Goal: Check status: Check status

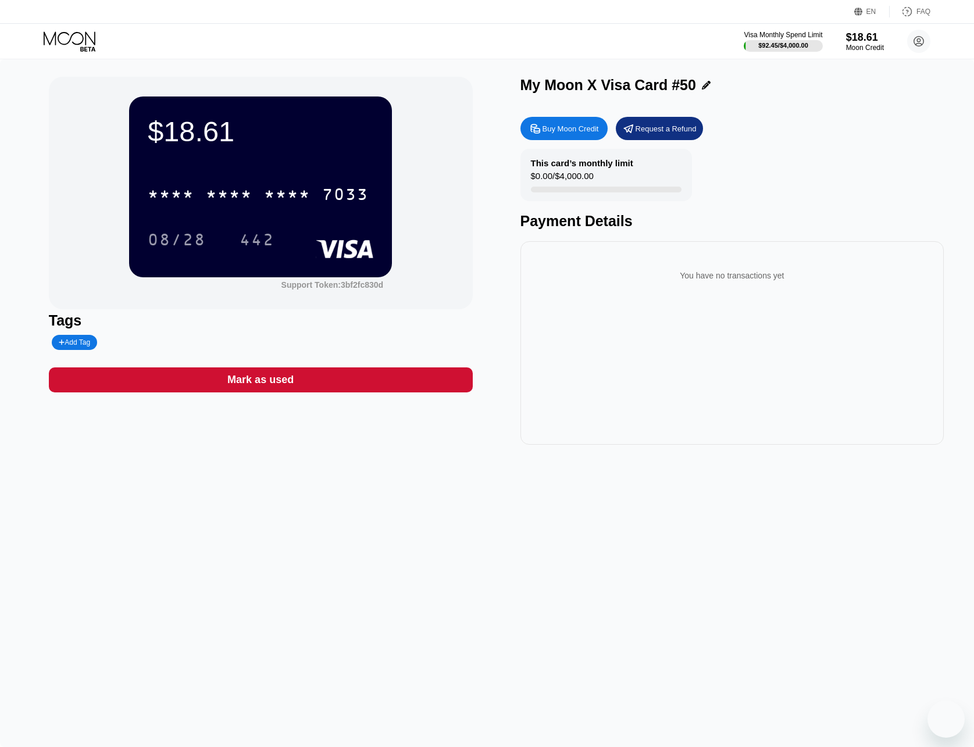
click at [92, 41] on icon at bounding box center [70, 37] width 52 height 13
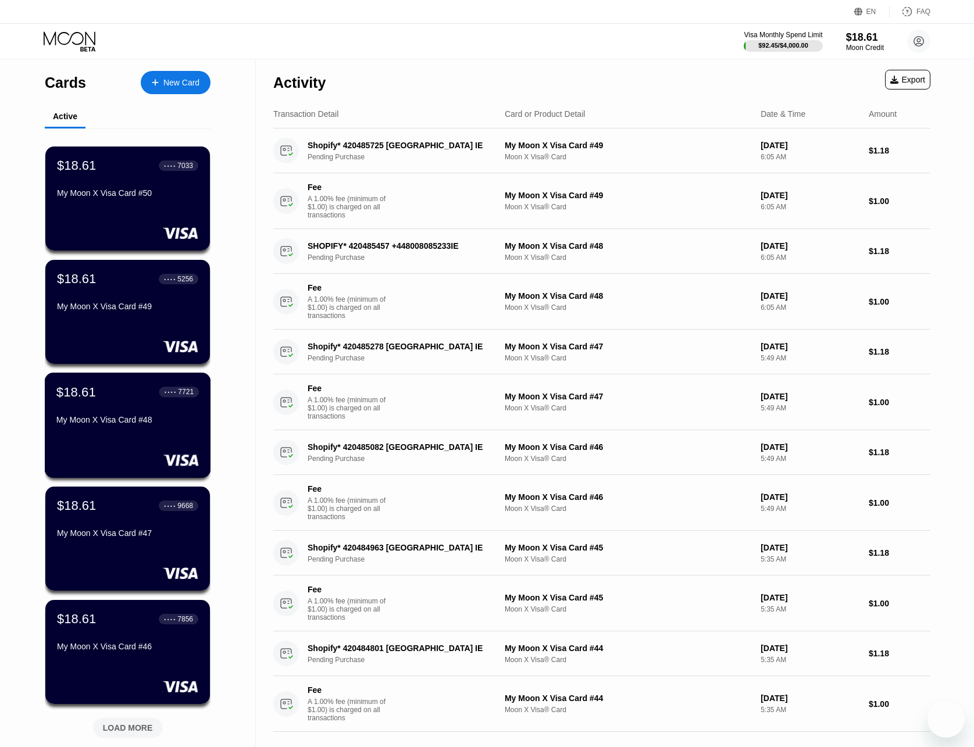
scroll to position [260, 0]
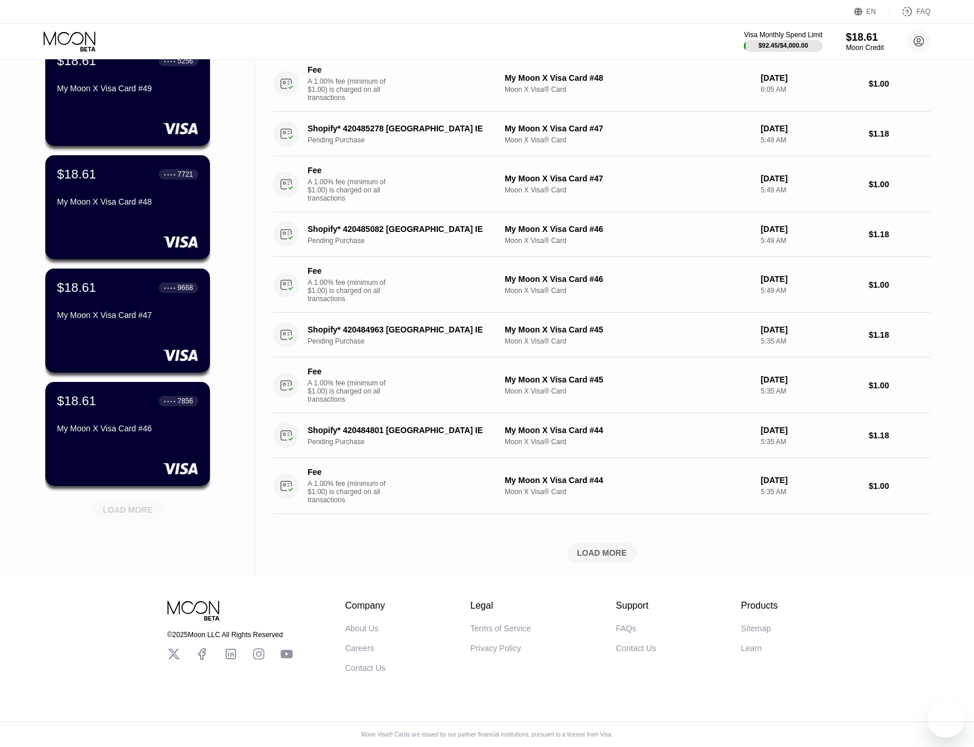
click at [156, 500] on div "LOAD MORE" at bounding box center [128, 510] width 70 height 20
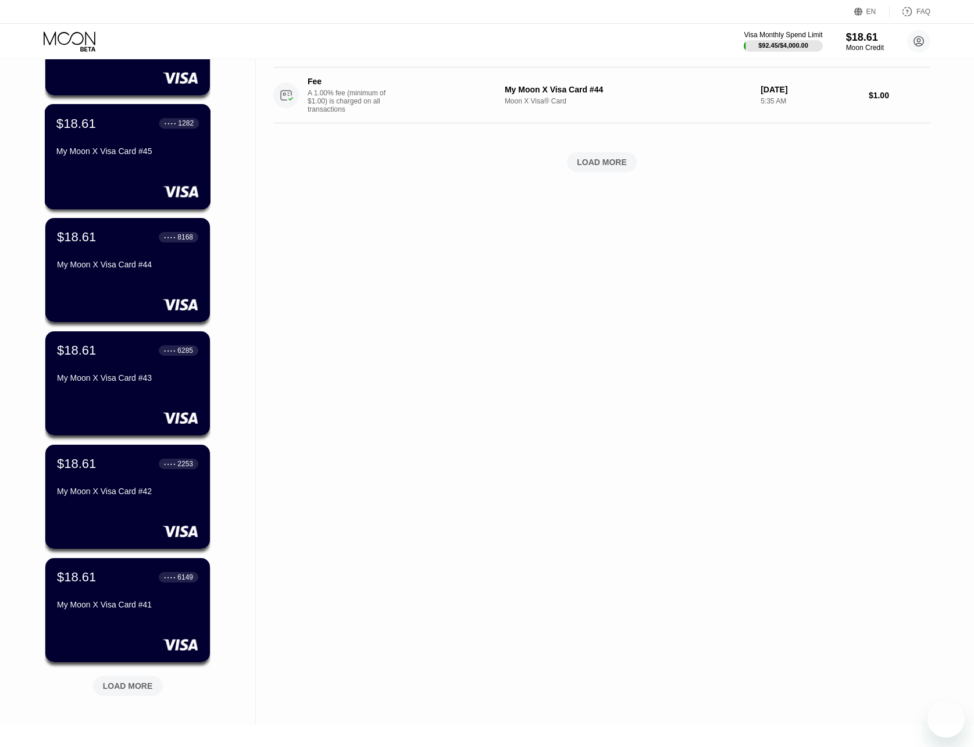
scroll to position [767, 0]
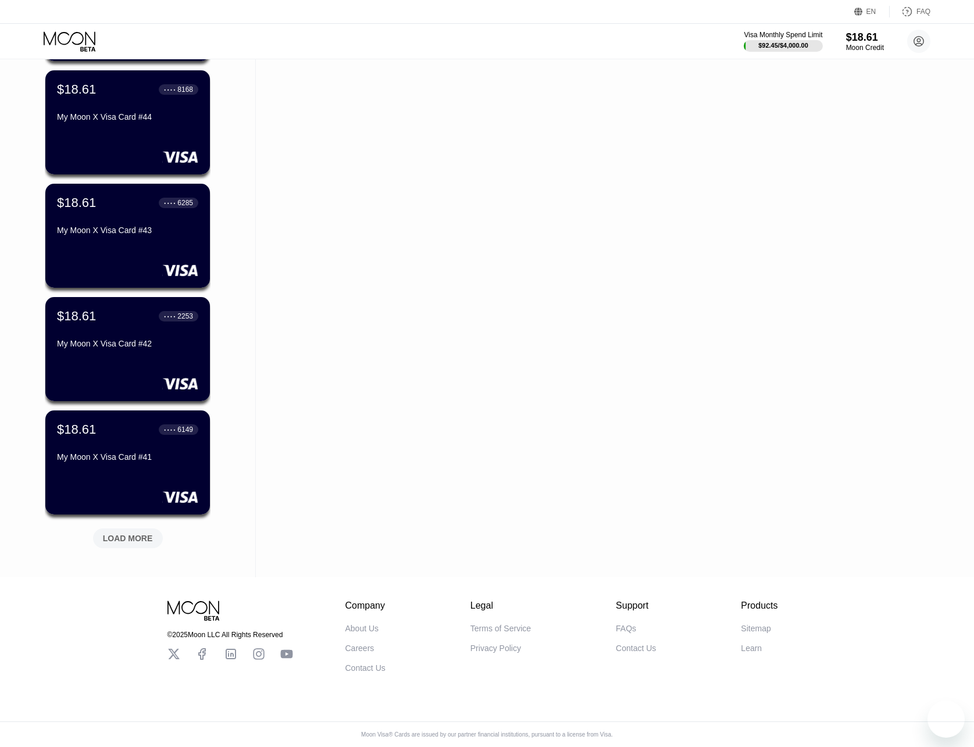
click at [119, 534] on div "LOAD MORE" at bounding box center [128, 538] width 50 height 10
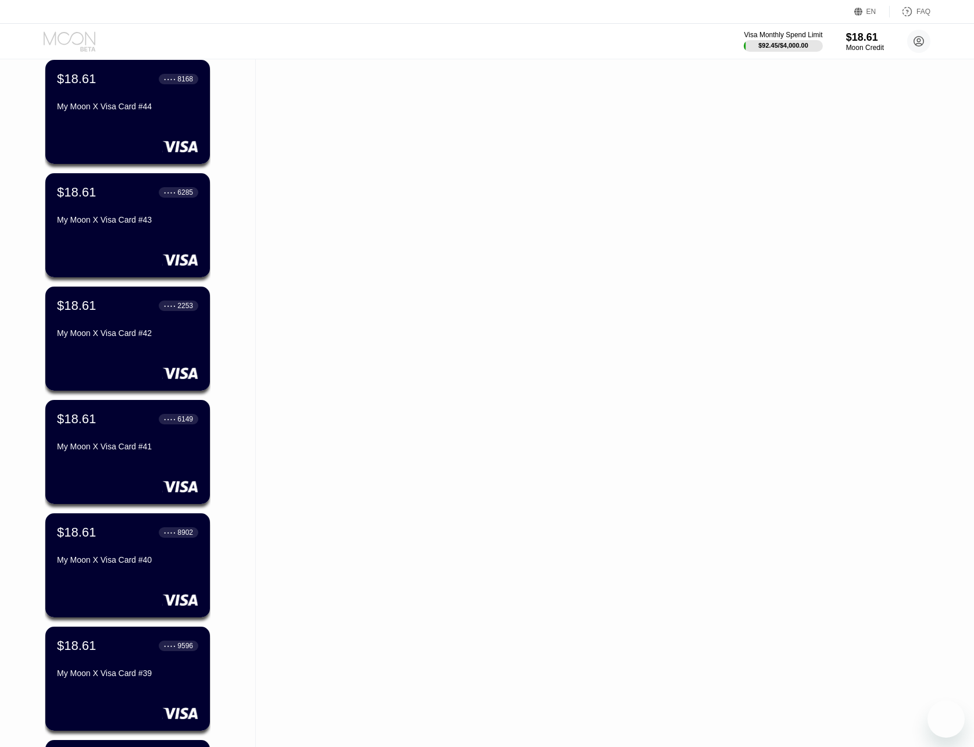
click at [60, 37] on icon at bounding box center [71, 41] width 54 height 20
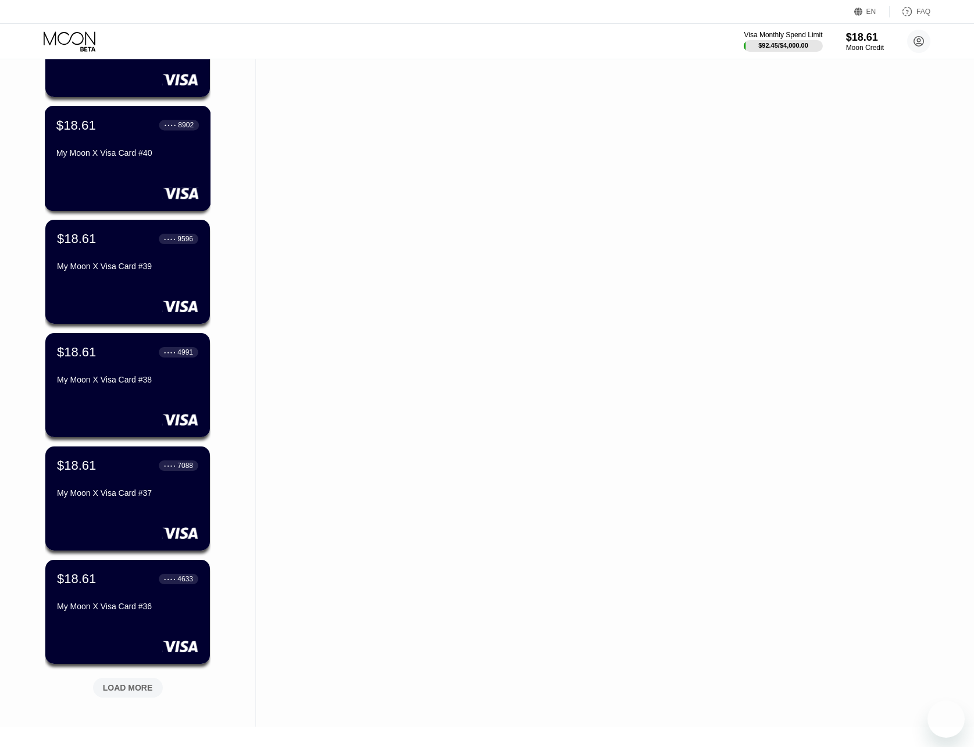
scroll to position [1333, 0]
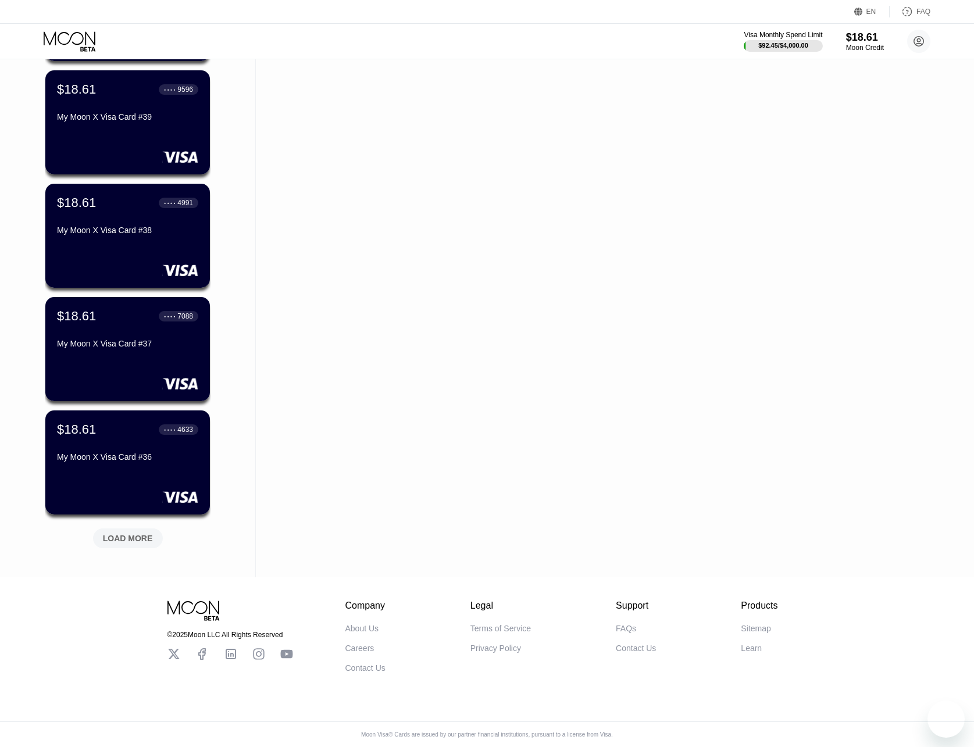
click at [137, 533] on div "LOAD MORE" at bounding box center [128, 538] width 50 height 10
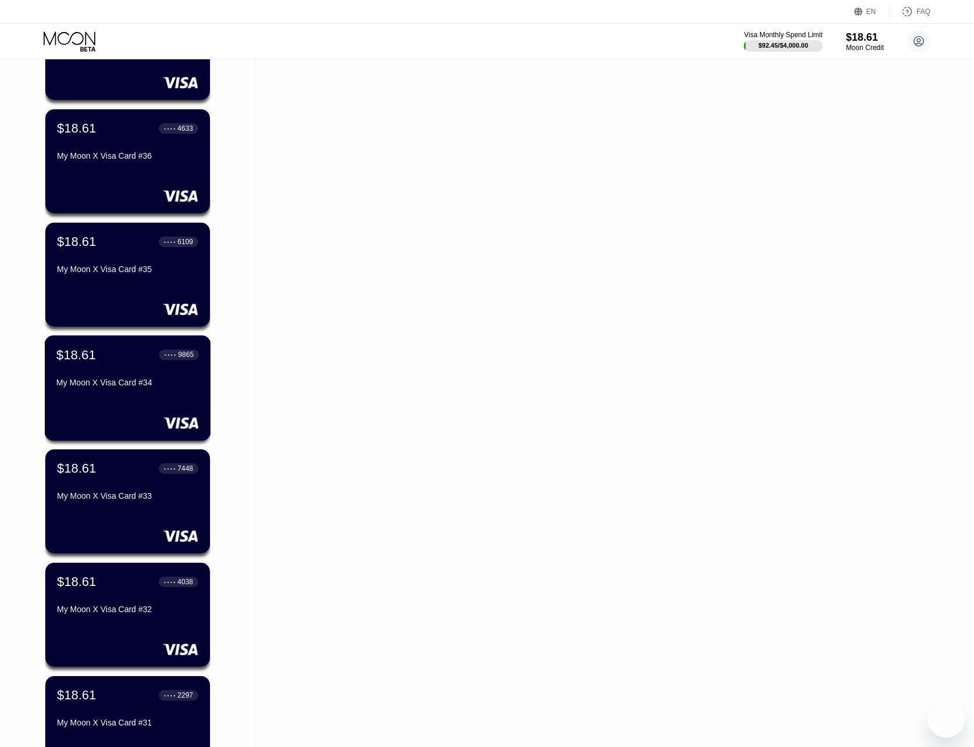
scroll to position [1900, 0]
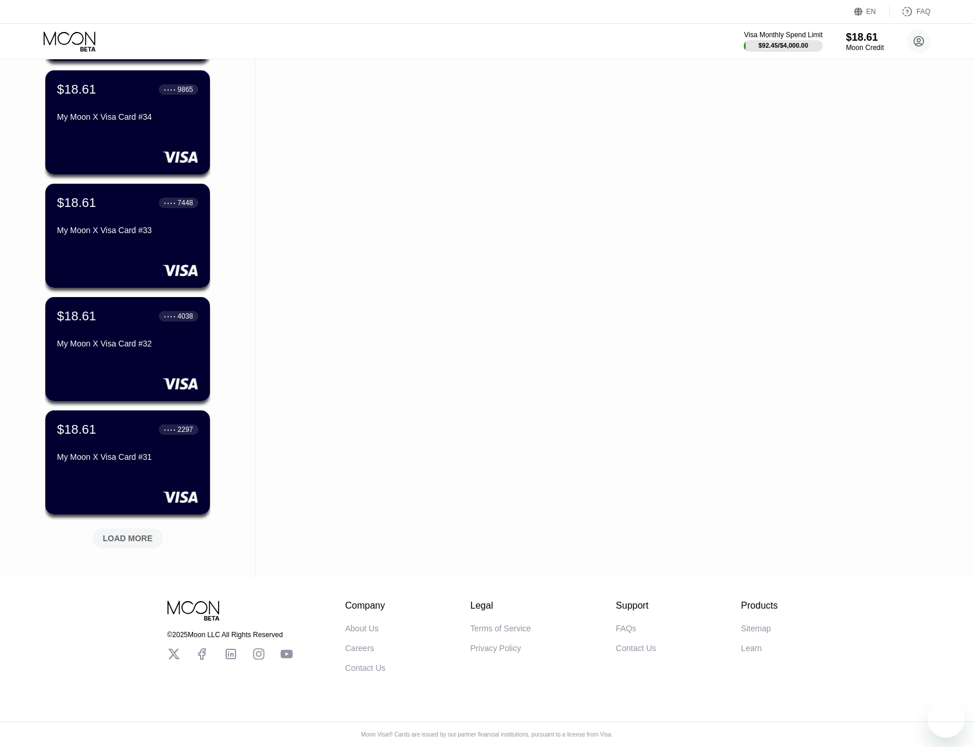
click at [145, 533] on div "LOAD MORE" at bounding box center [128, 538] width 50 height 10
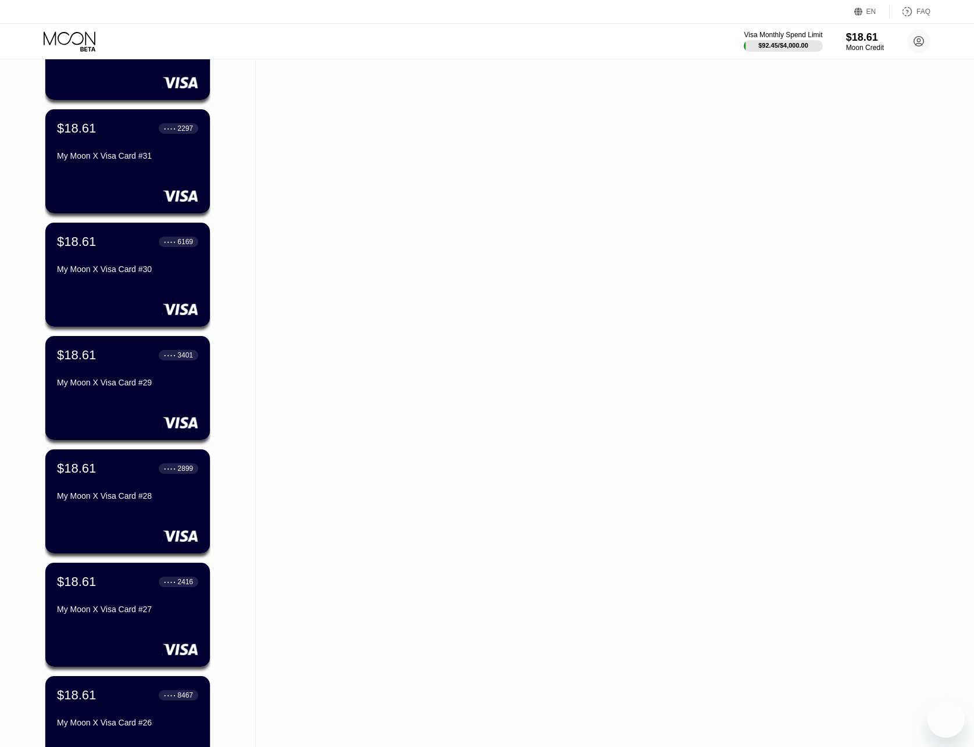
scroll to position [2467, 0]
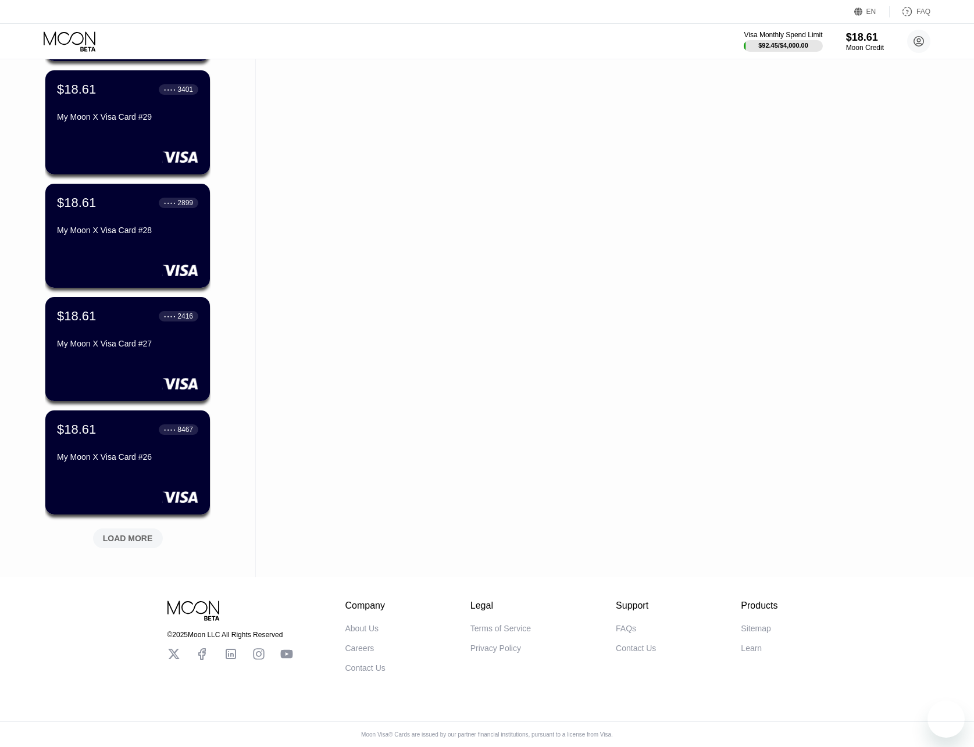
click at [123, 524] on div "LOAD MORE" at bounding box center [127, 536] width 87 height 24
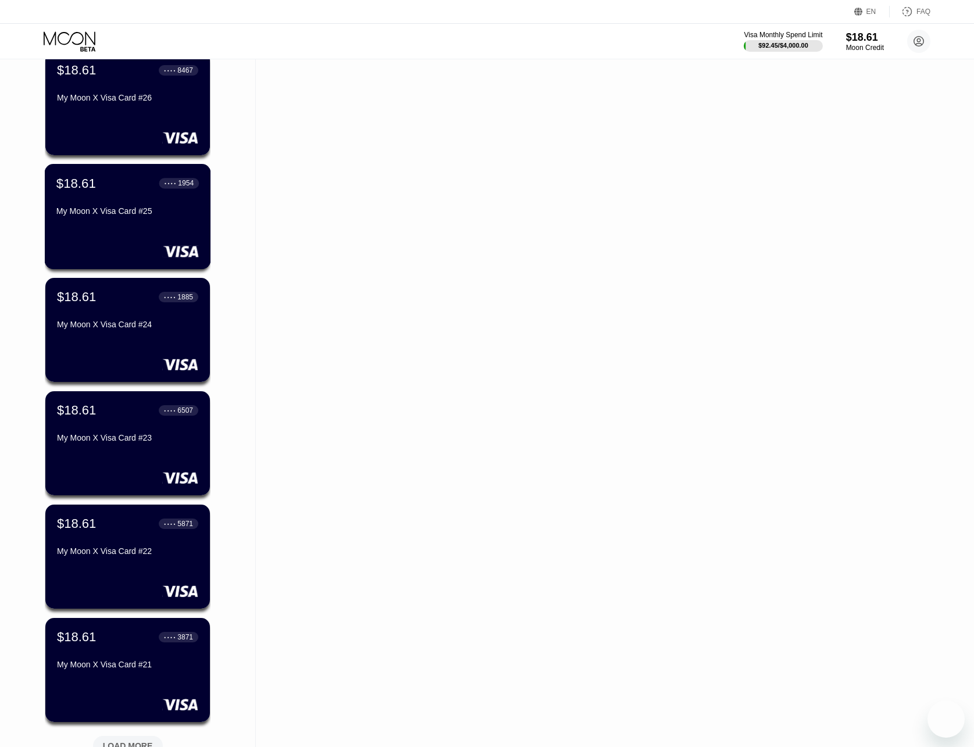
scroll to position [3034, 0]
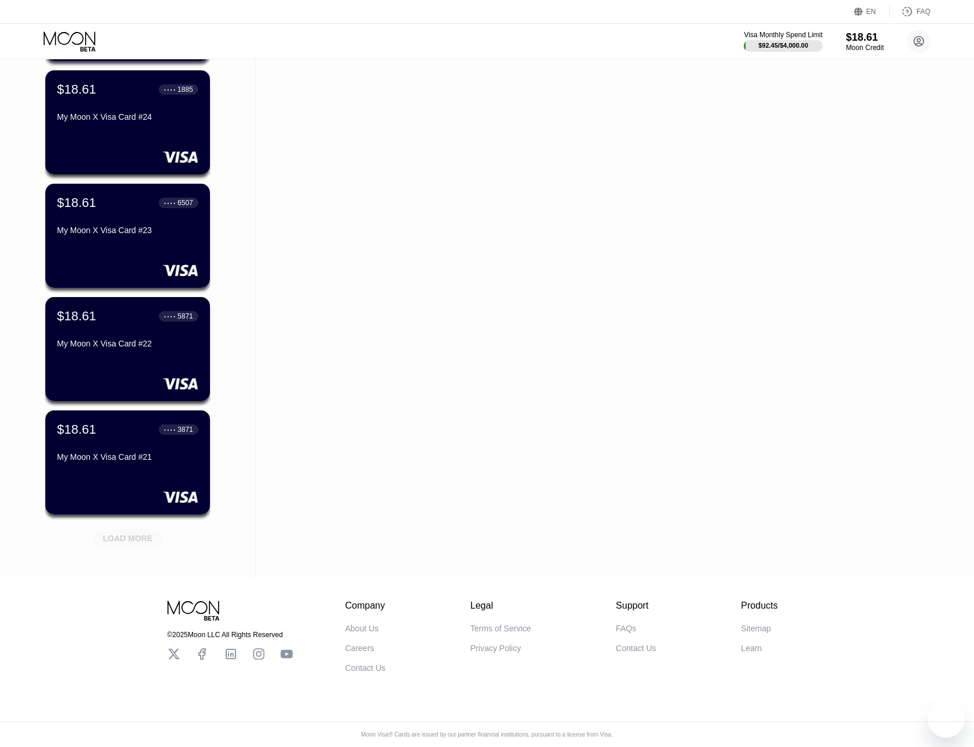
click at [124, 533] on div "LOAD MORE" at bounding box center [128, 538] width 50 height 10
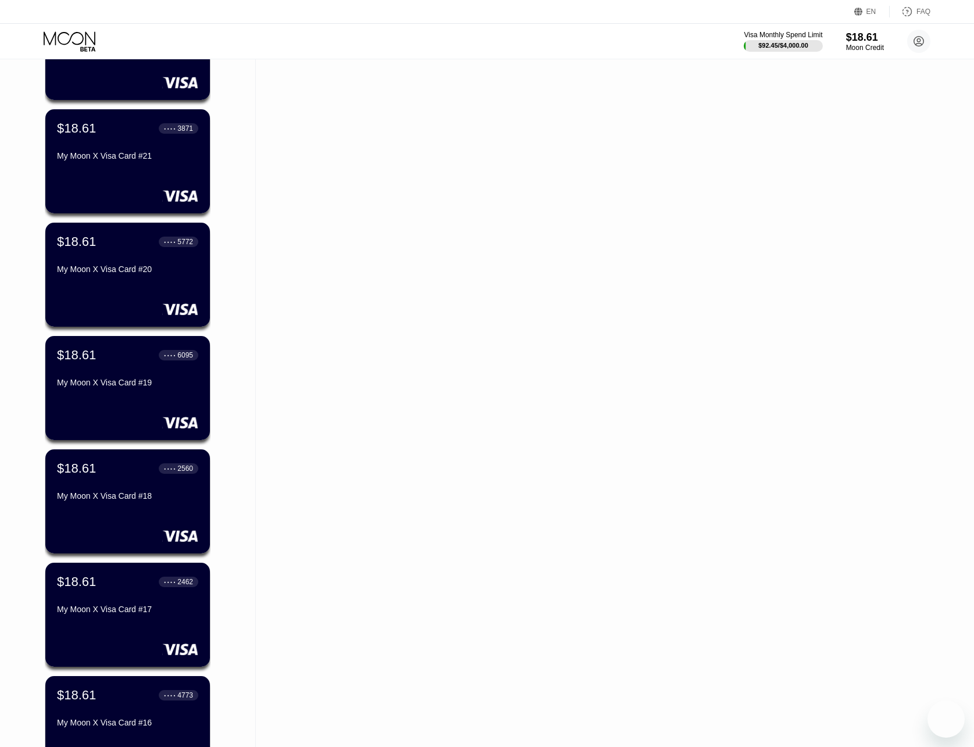
scroll to position [3601, 0]
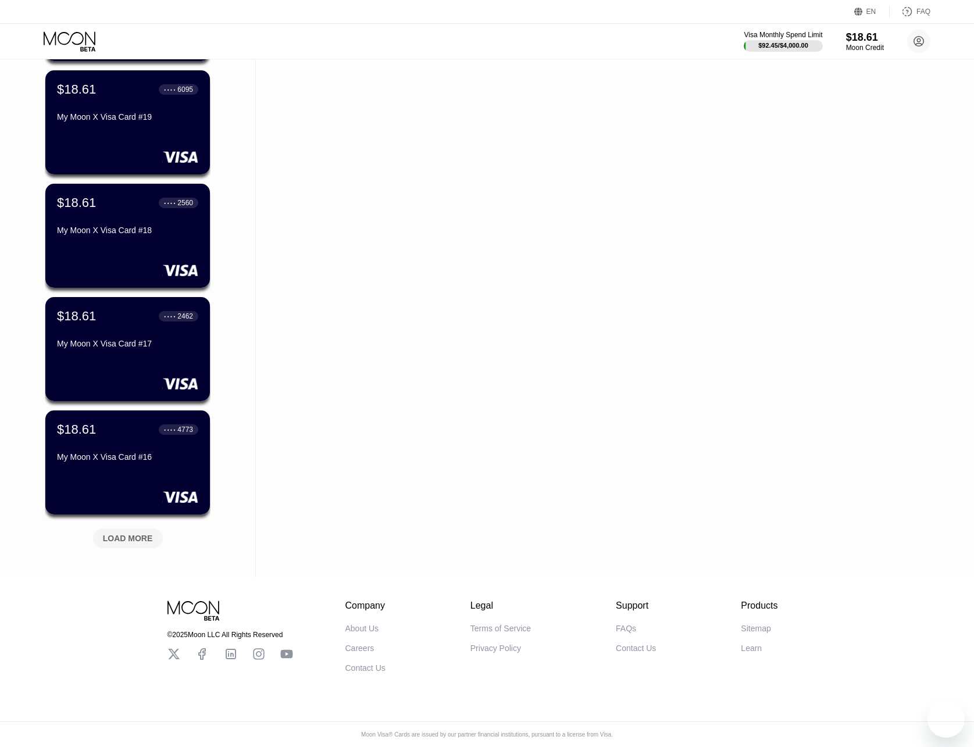
click at [127, 533] on div "LOAD MORE" at bounding box center [128, 538] width 50 height 10
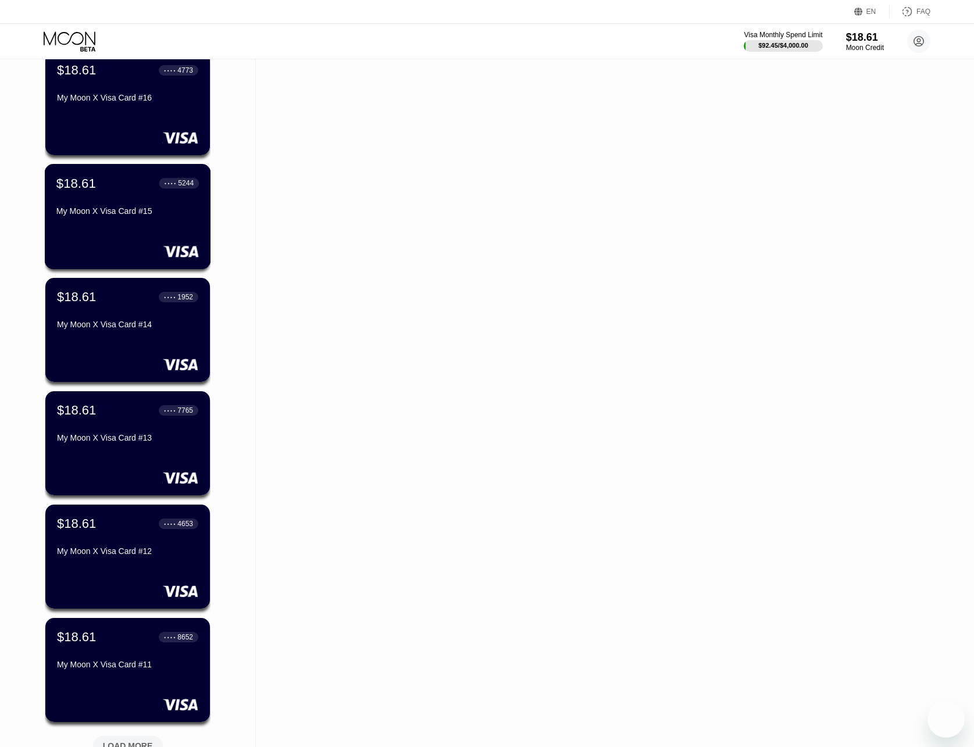
scroll to position [4167, 0]
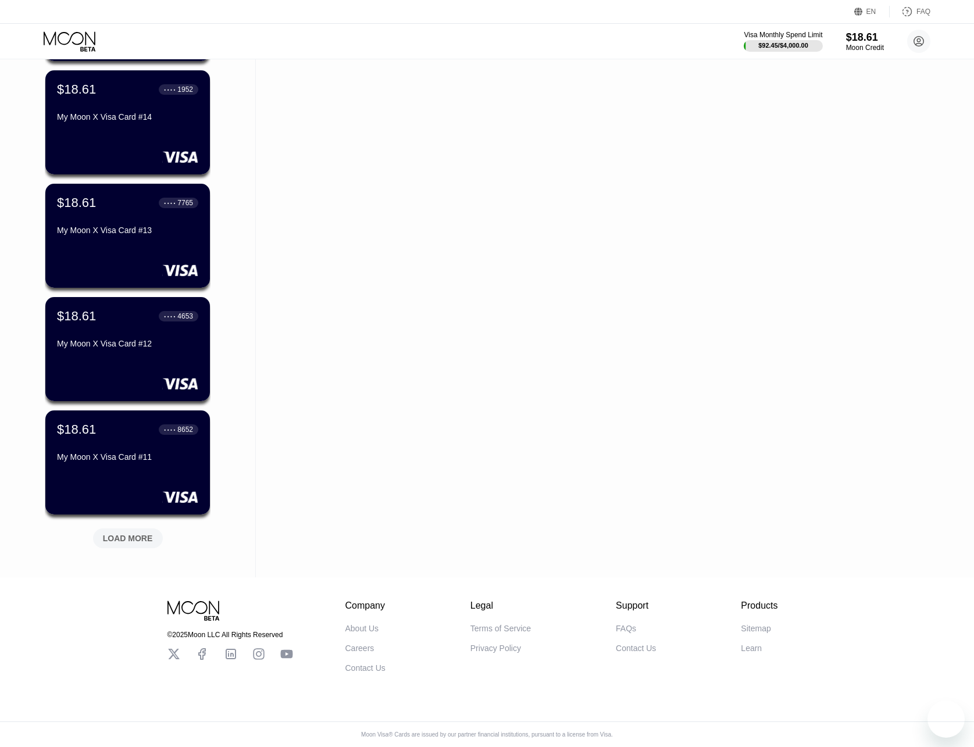
click at [131, 533] on div "LOAD MORE" at bounding box center [128, 538] width 50 height 10
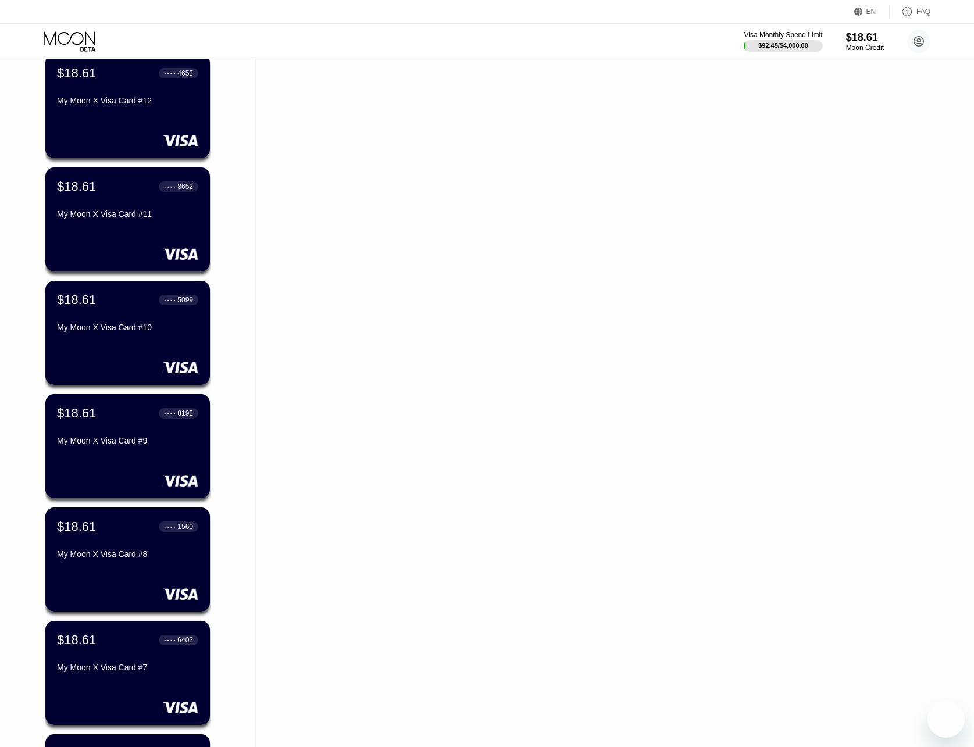
scroll to position [4632, 0]
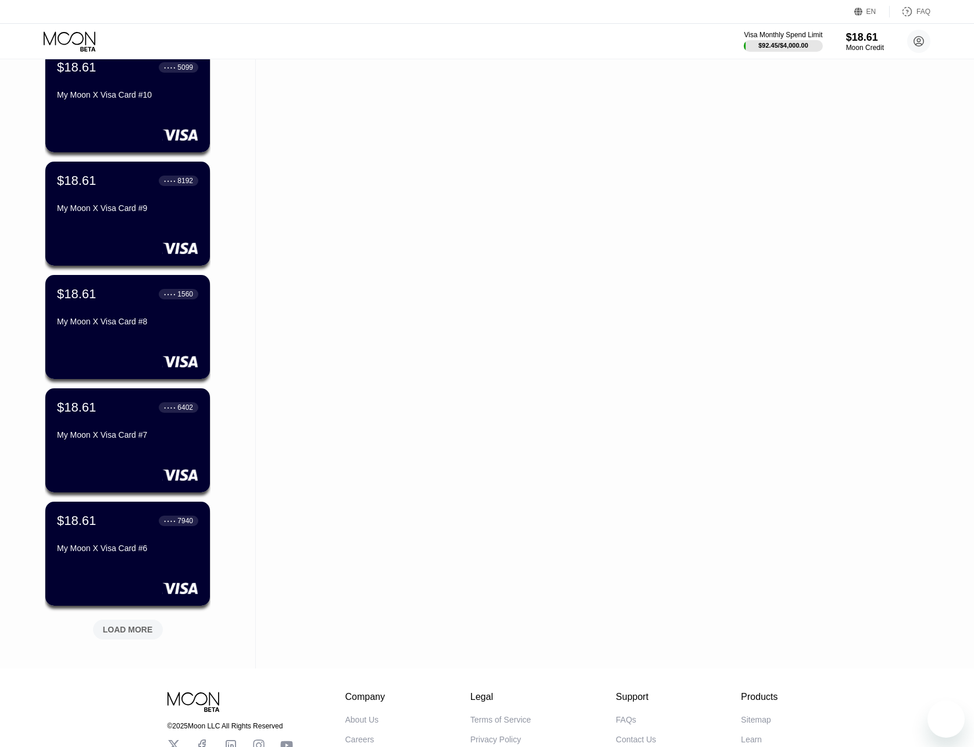
click at [149, 639] on div "LOAD MORE" at bounding box center [128, 630] width 70 height 20
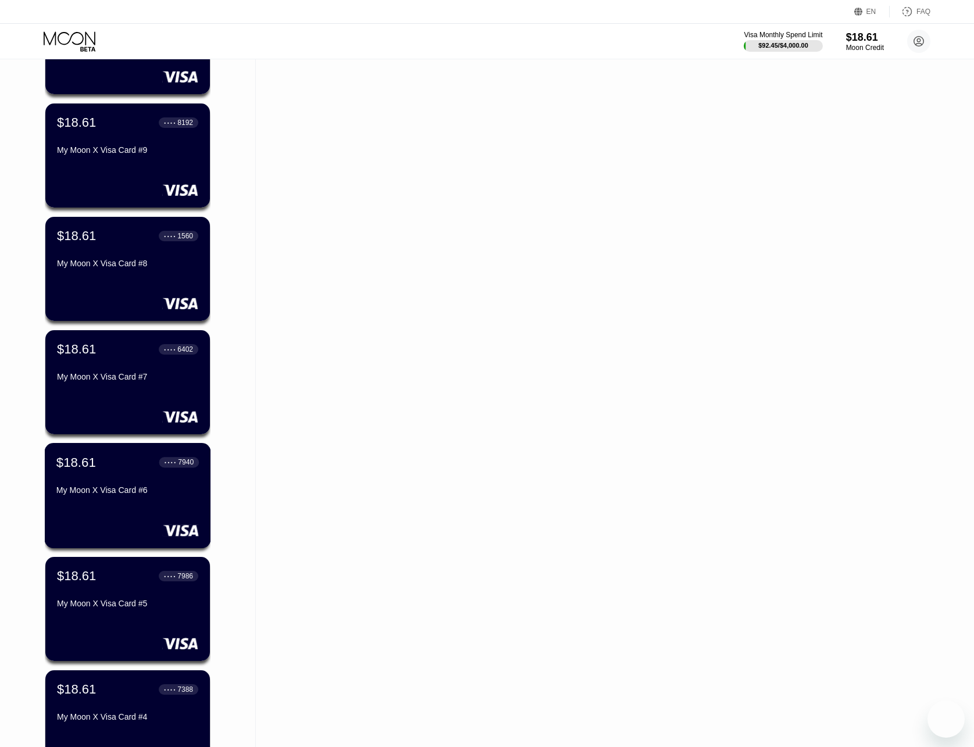
scroll to position [4807, 0]
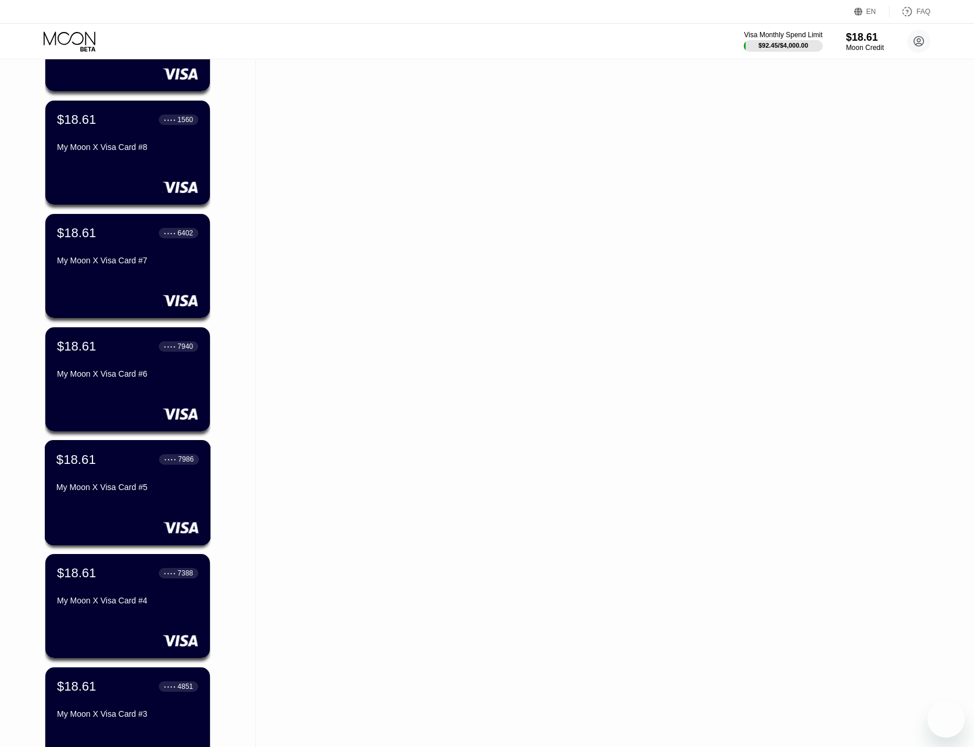
click at [129, 496] on div "My Moon X Visa Card #5" at bounding box center [127, 489] width 142 height 14
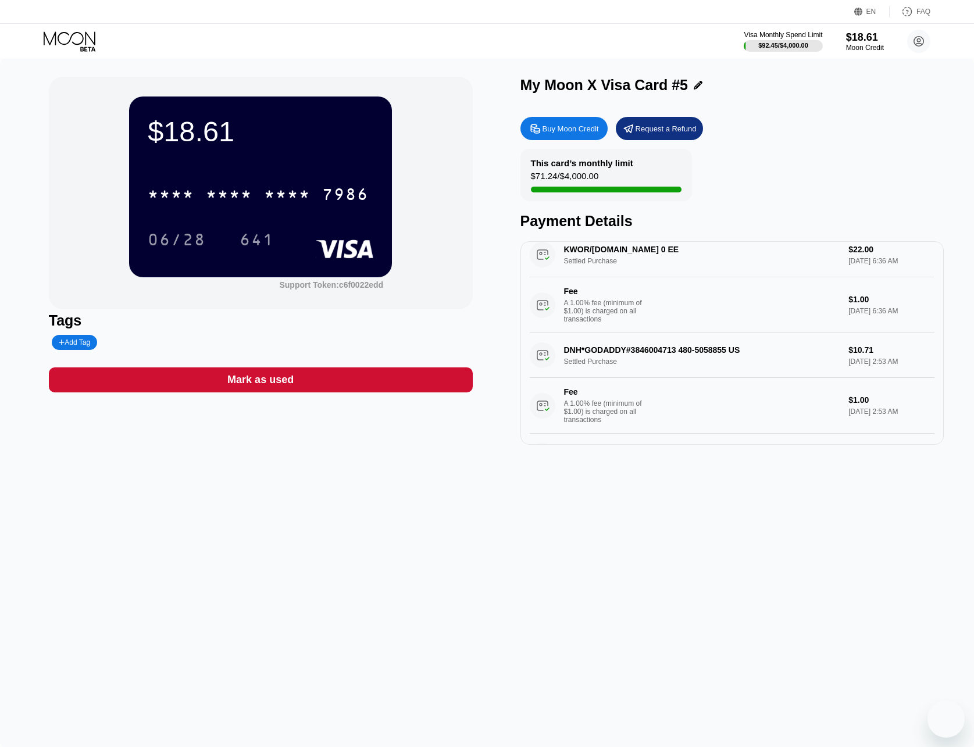
scroll to position [974, 0]
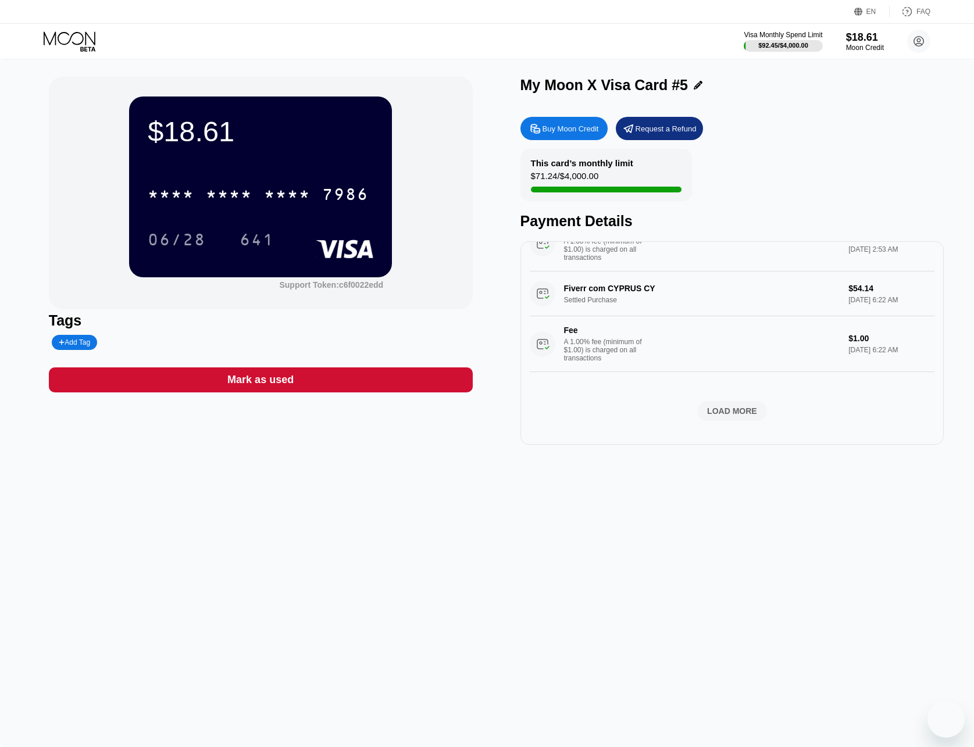
click at [714, 406] on div "LOAD MORE" at bounding box center [732, 411] width 50 height 10
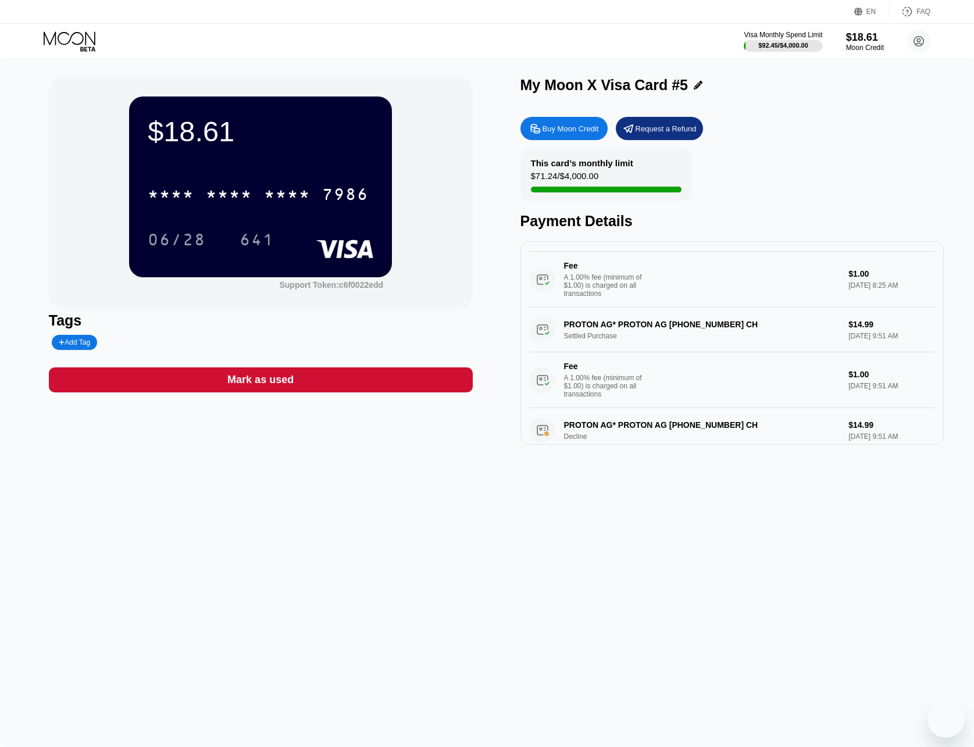
scroll to position [0, 0]
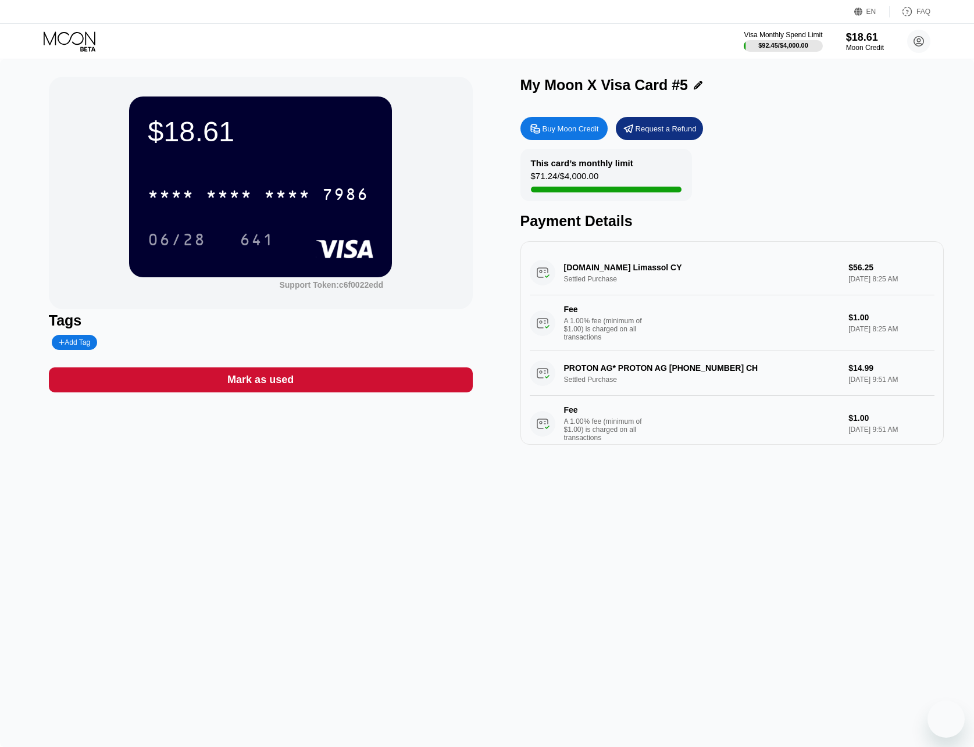
click at [66, 41] on icon at bounding box center [71, 41] width 54 height 20
